Goal: Information Seeking & Learning: Learn about a topic

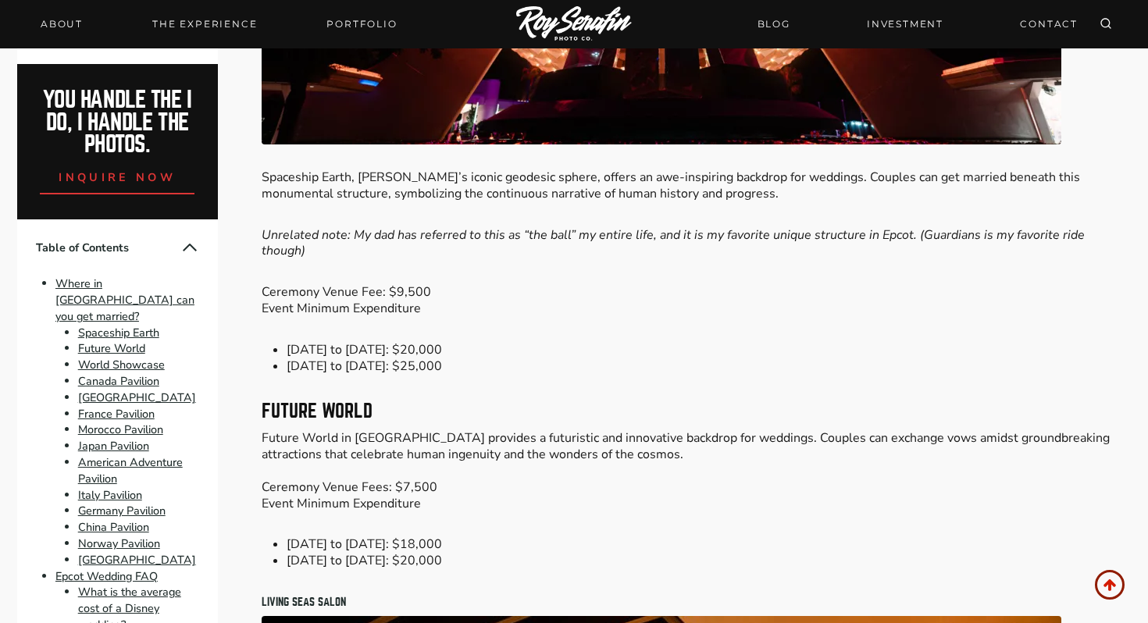
scroll to position [1663, 0]
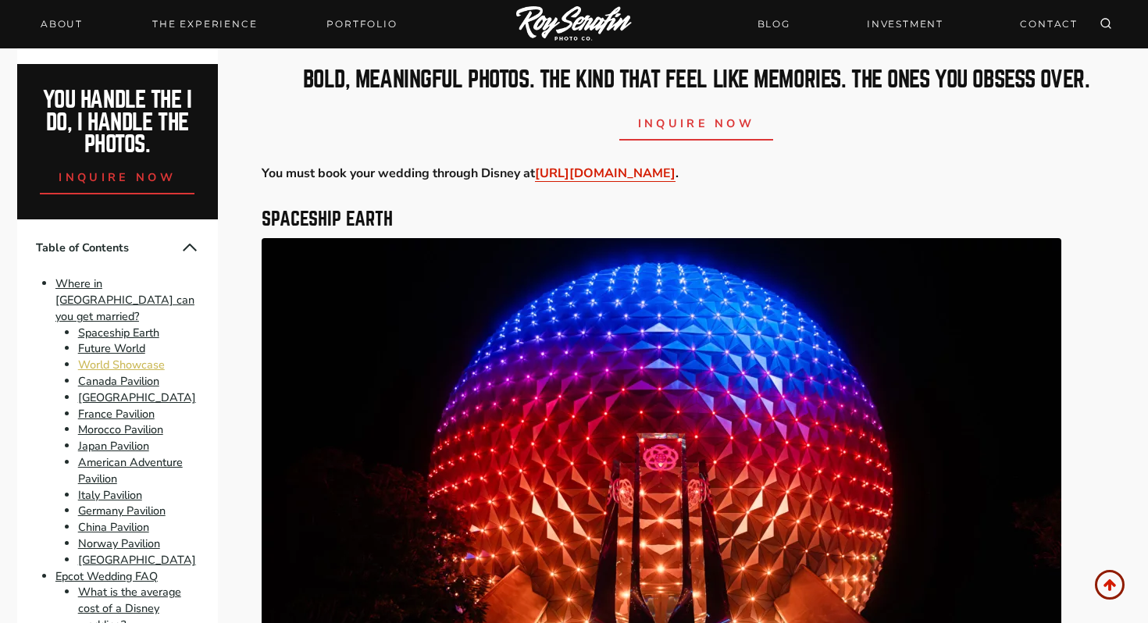
click at [154, 357] on link "World Showcase" at bounding box center [121, 365] width 87 height 16
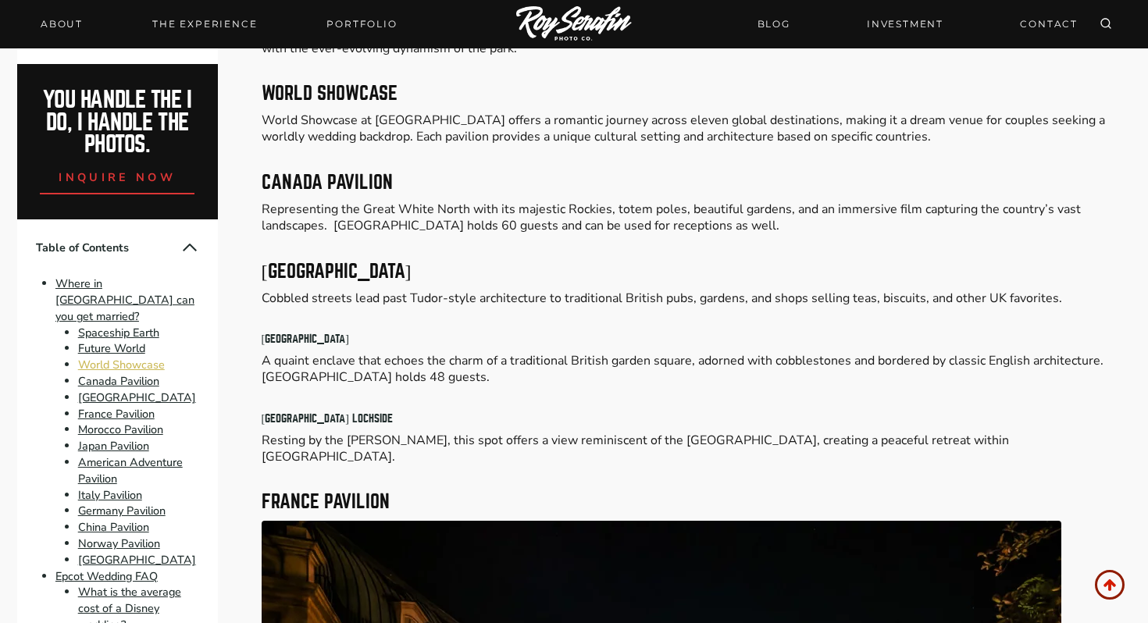
scroll to position [3056, 0]
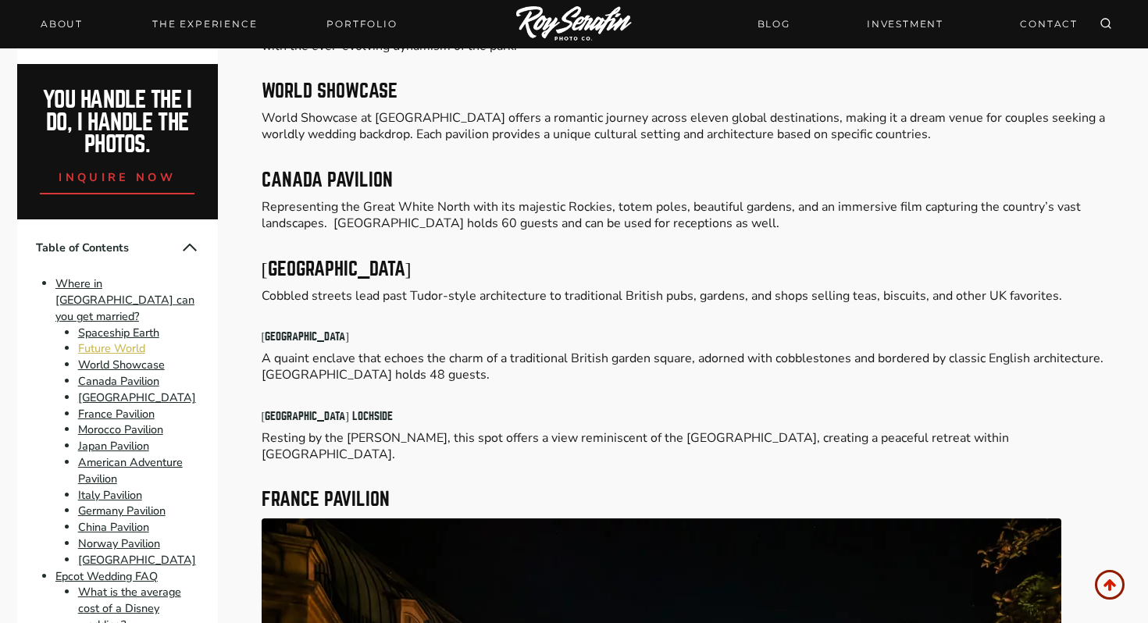
click at [125, 341] on link "Future World" at bounding box center [111, 349] width 67 height 16
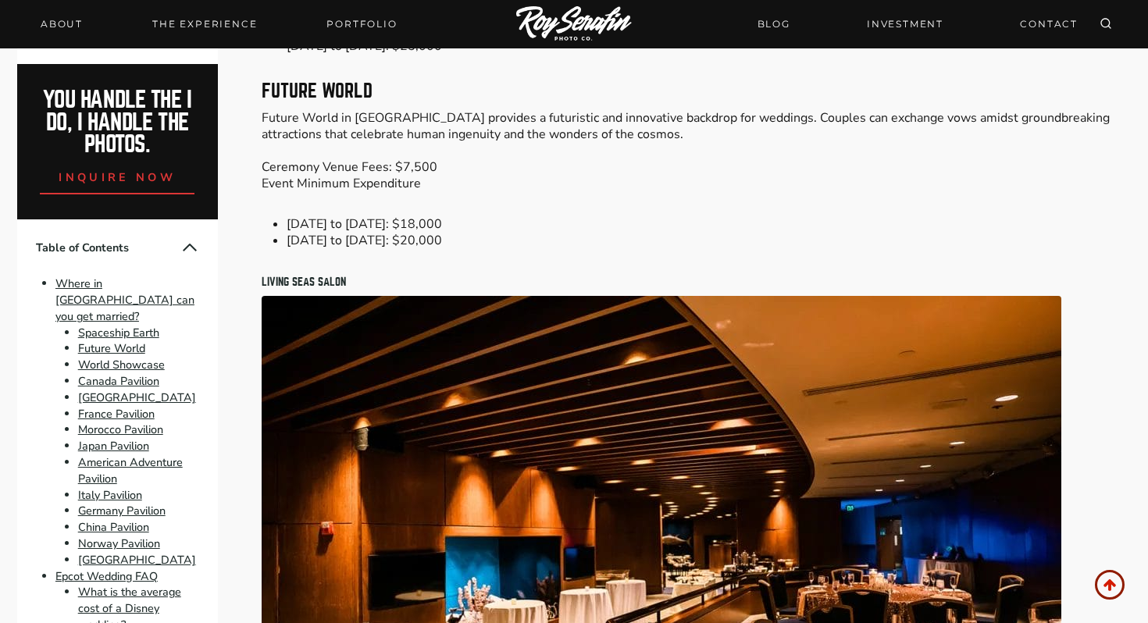
scroll to position [12, 0]
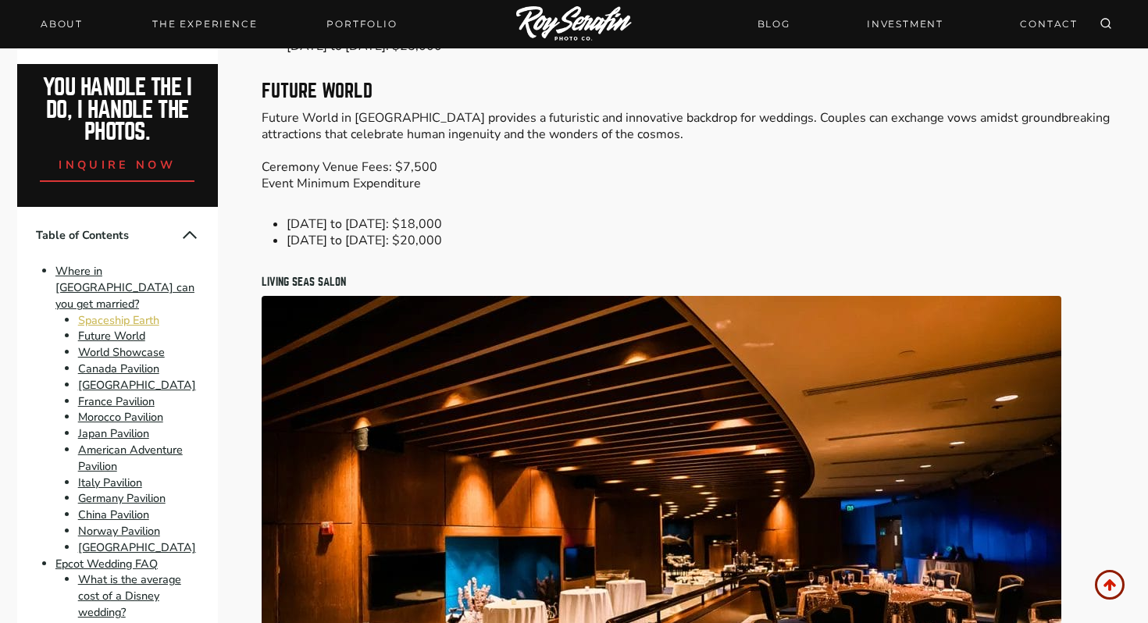
click at [119, 312] on link "Spaceship Earth" at bounding box center [118, 320] width 81 height 16
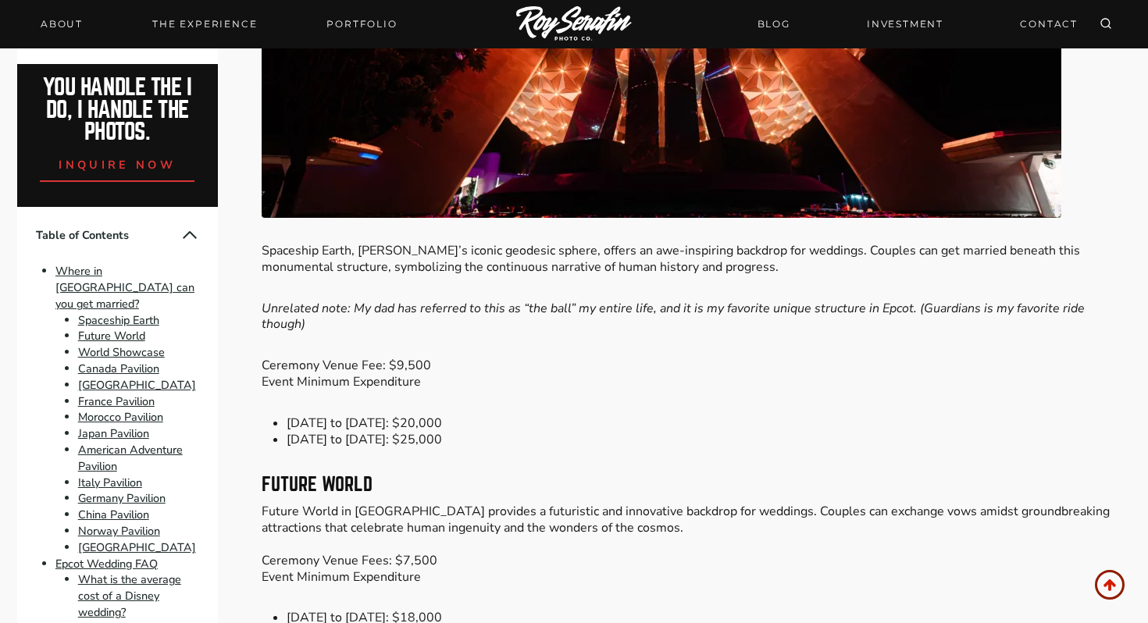
scroll to position [1485, 0]
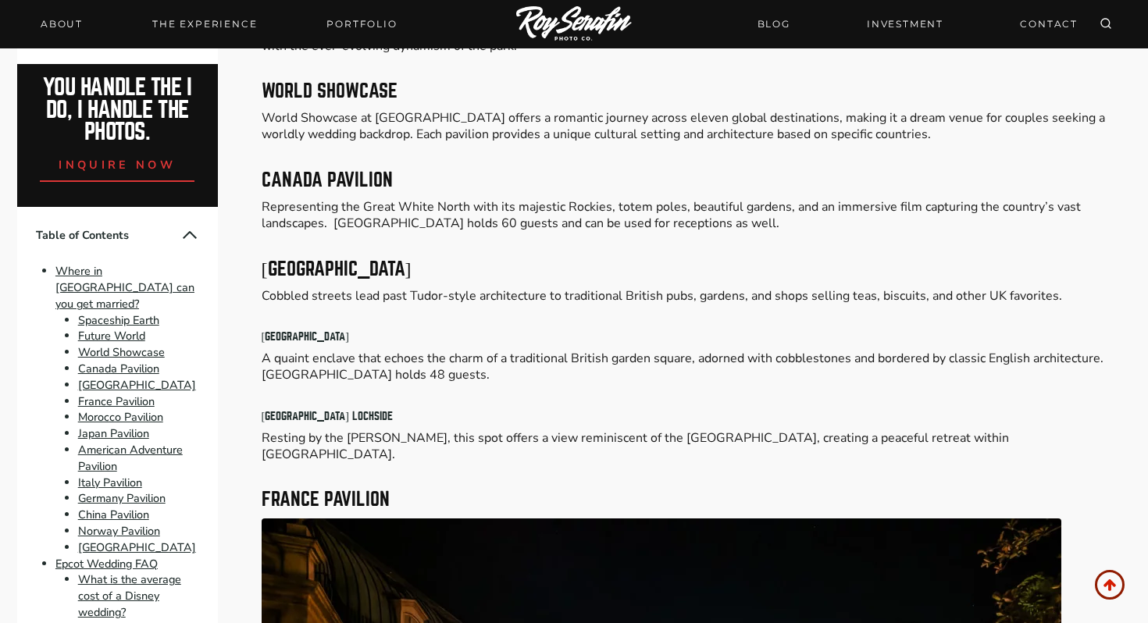
scroll to position [1038, 0]
